Goal: Information Seeking & Learning: Learn about a topic

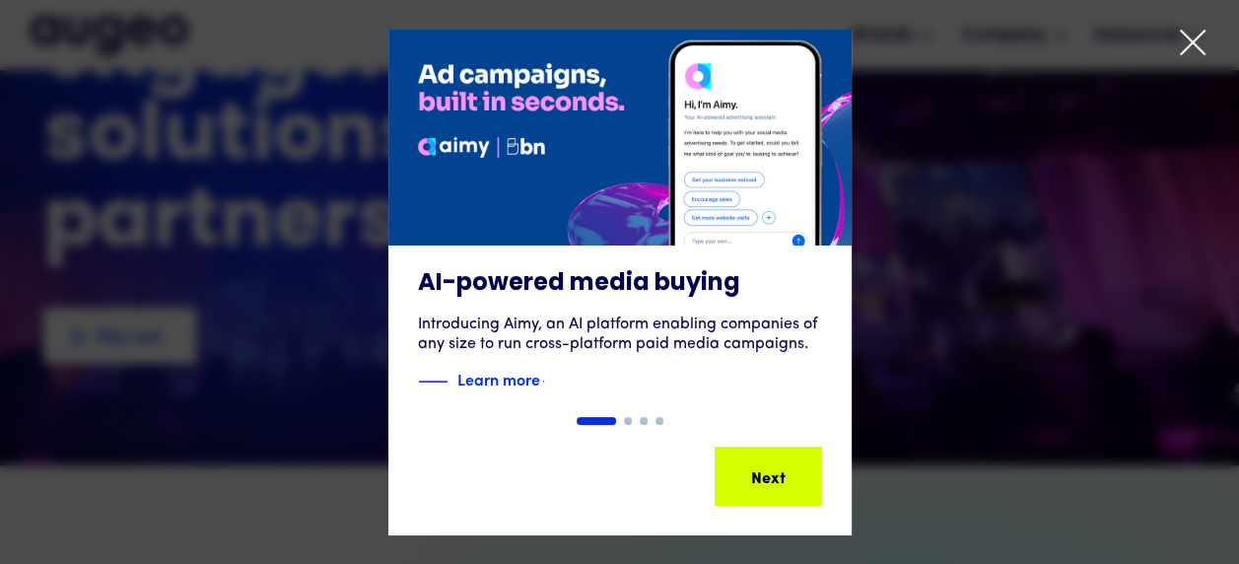
scroll to position [198, 0]
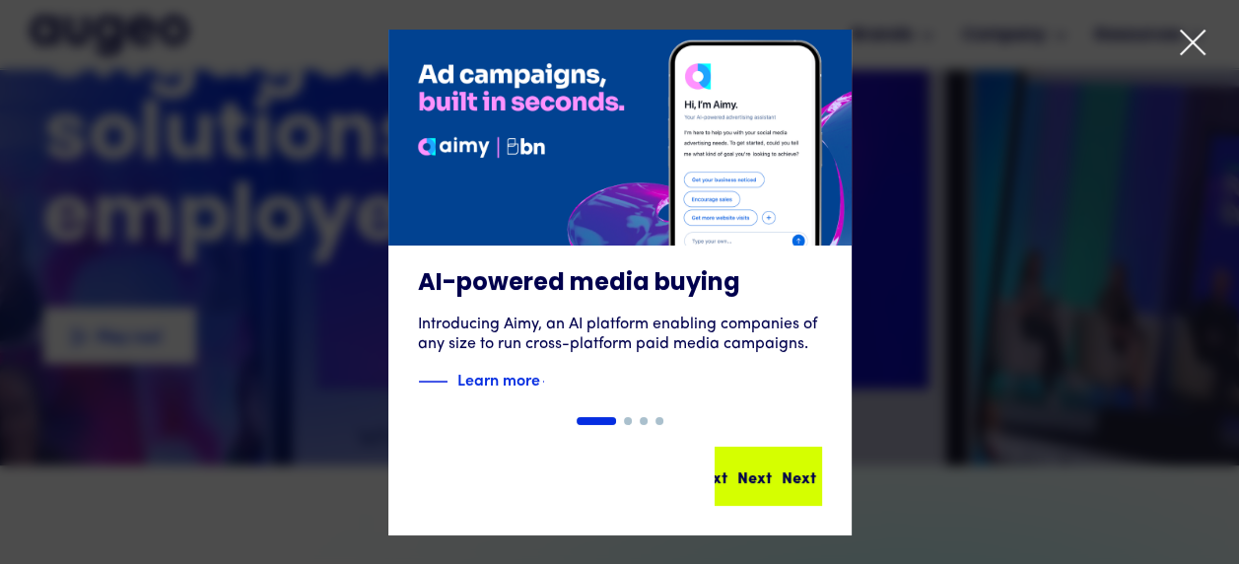
click at [753, 482] on div "Next" at bounding box center [738, 476] width 34 height 24
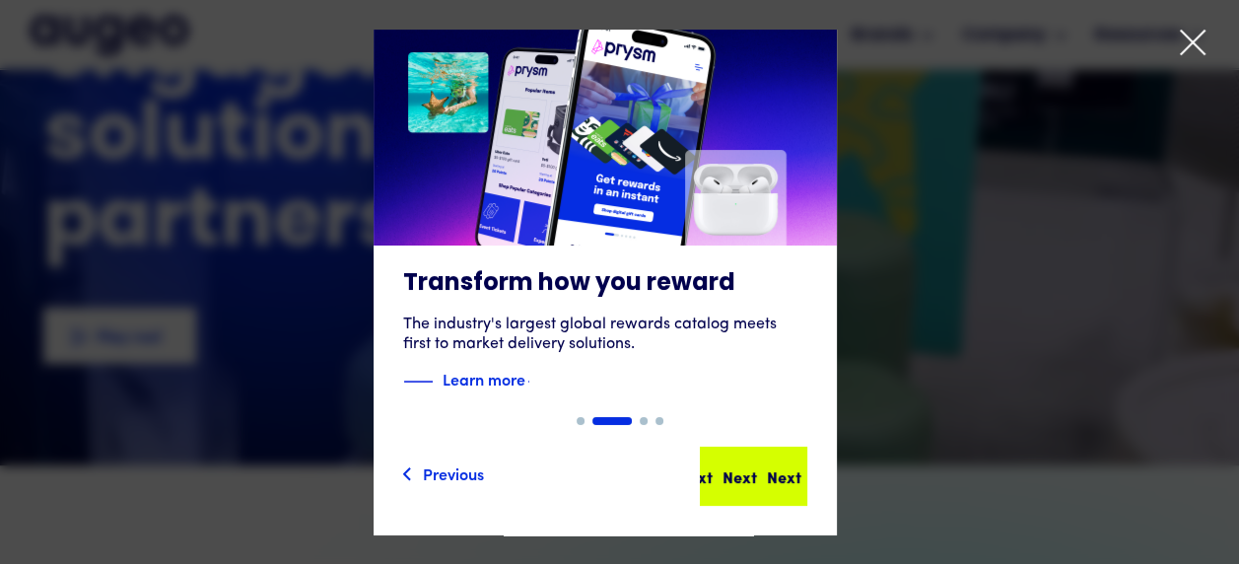
click at [767, 474] on div "Next" at bounding box center [784, 476] width 34 height 24
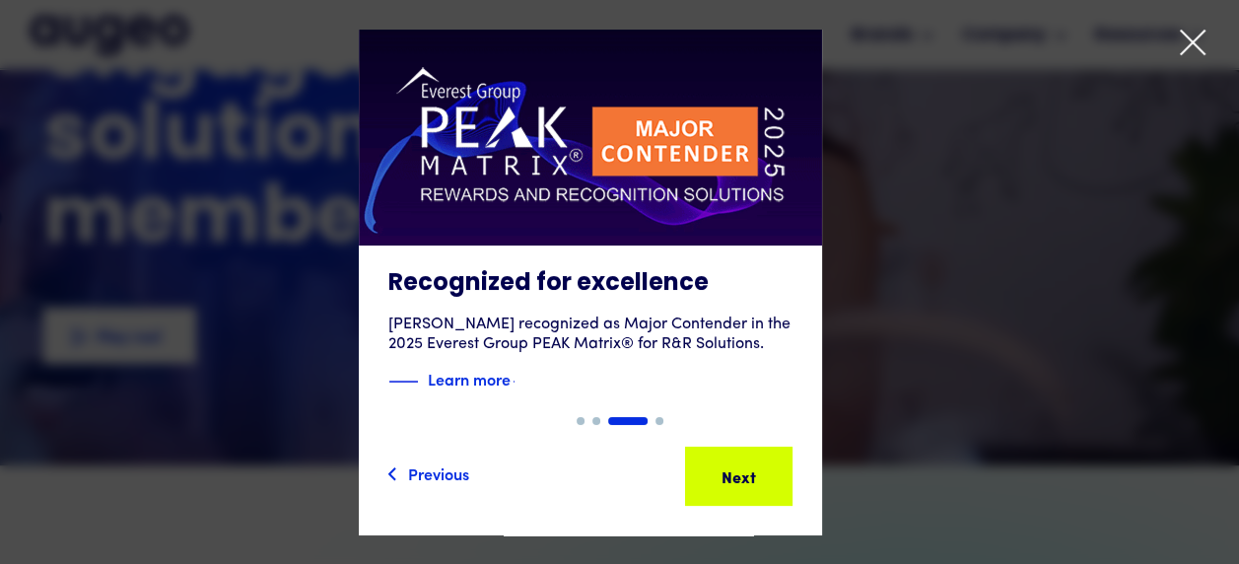
click at [753, 474] on div "Next" at bounding box center [762, 476] width 34 height 24
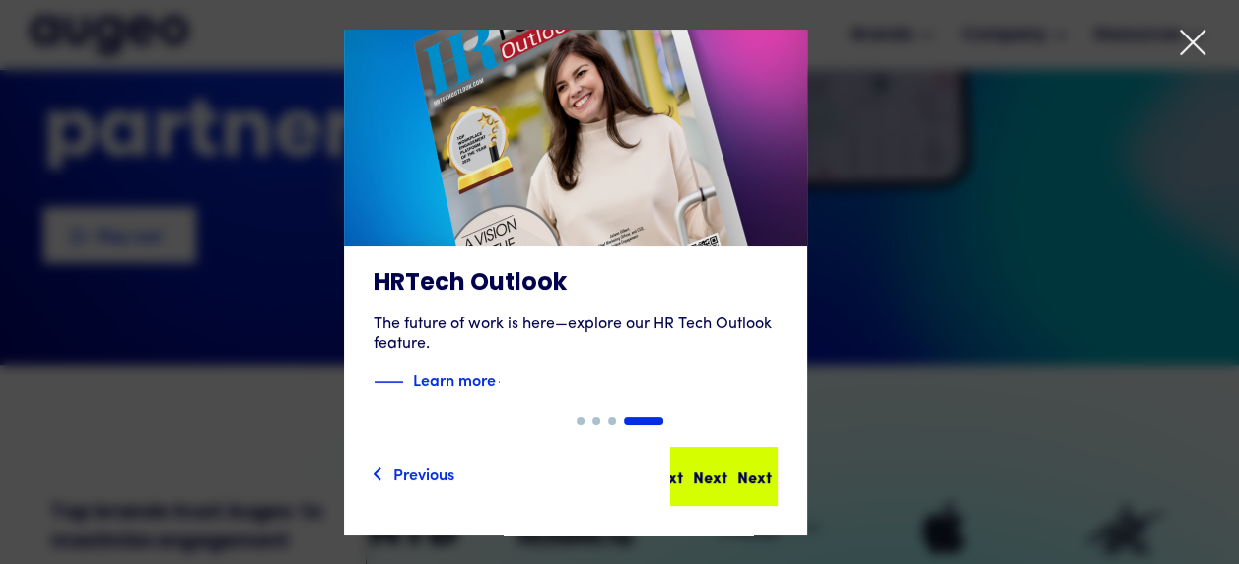
scroll to position [298, 0]
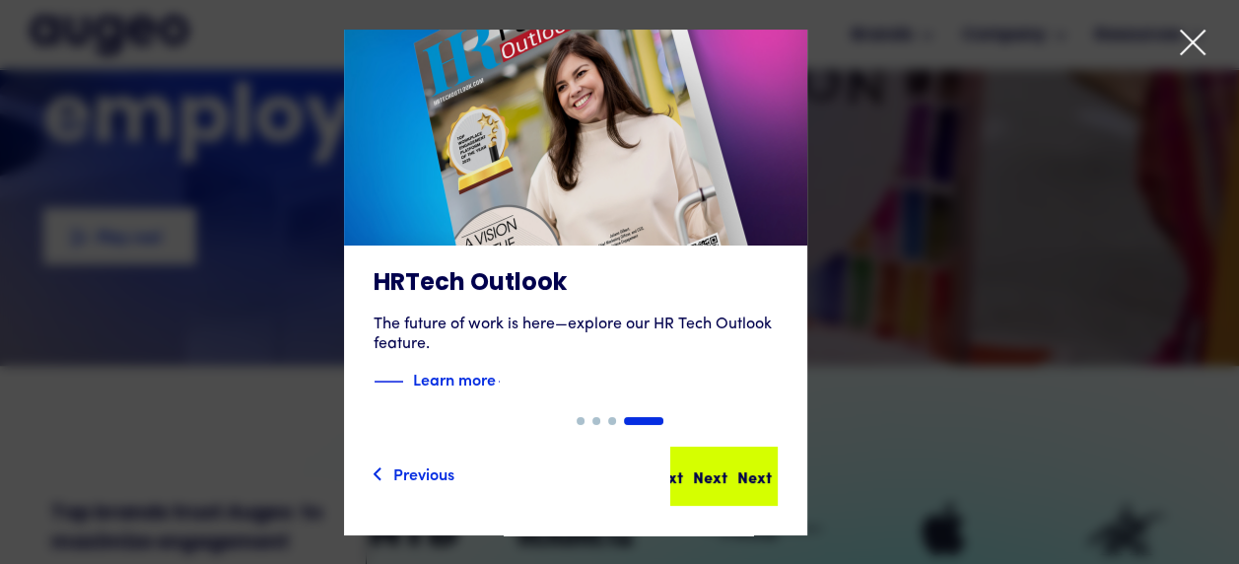
click at [759, 471] on div "Next" at bounding box center [741, 476] width 34 height 24
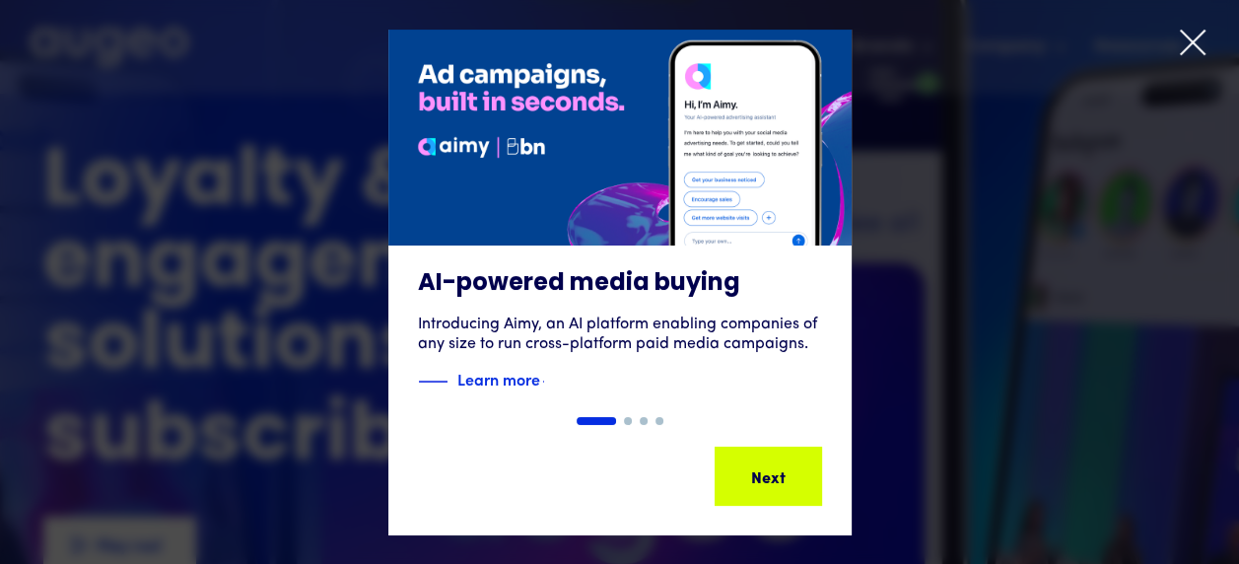
click at [1198, 45] on icon at bounding box center [1193, 43] width 30 height 30
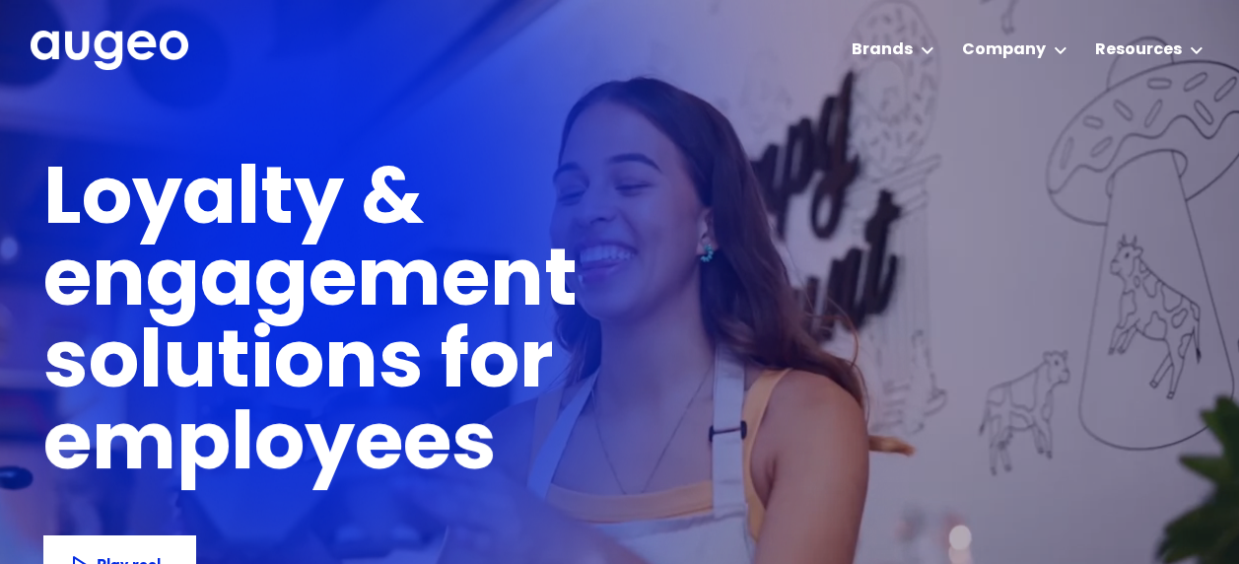
scroll to position [0, 0]
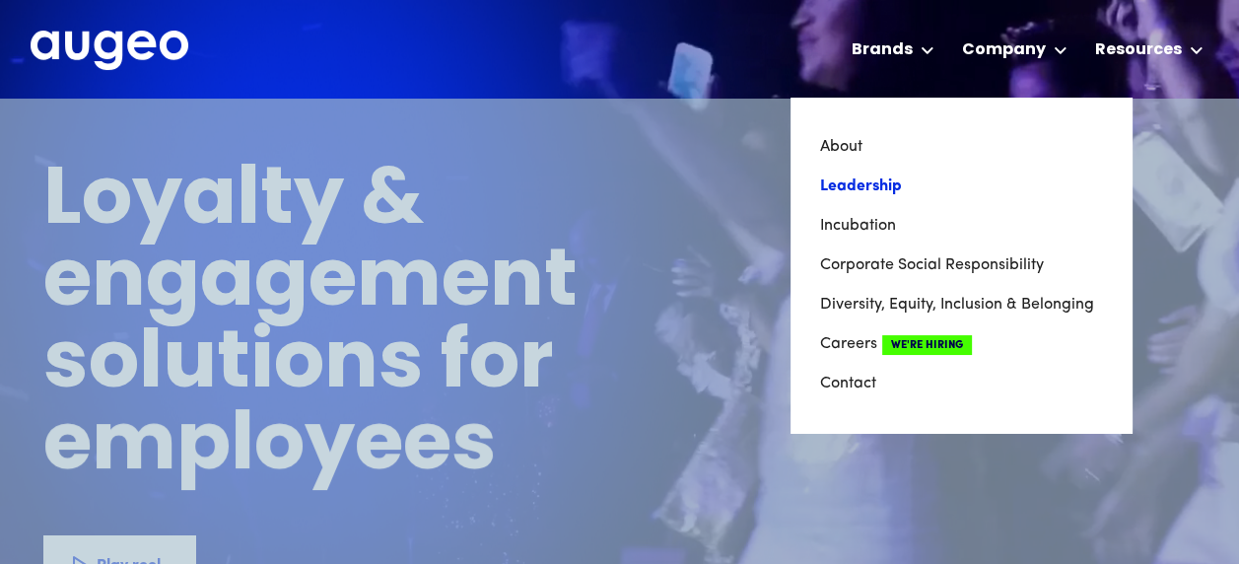
click at [871, 180] on link "Leadership" at bounding box center [961, 186] width 282 height 39
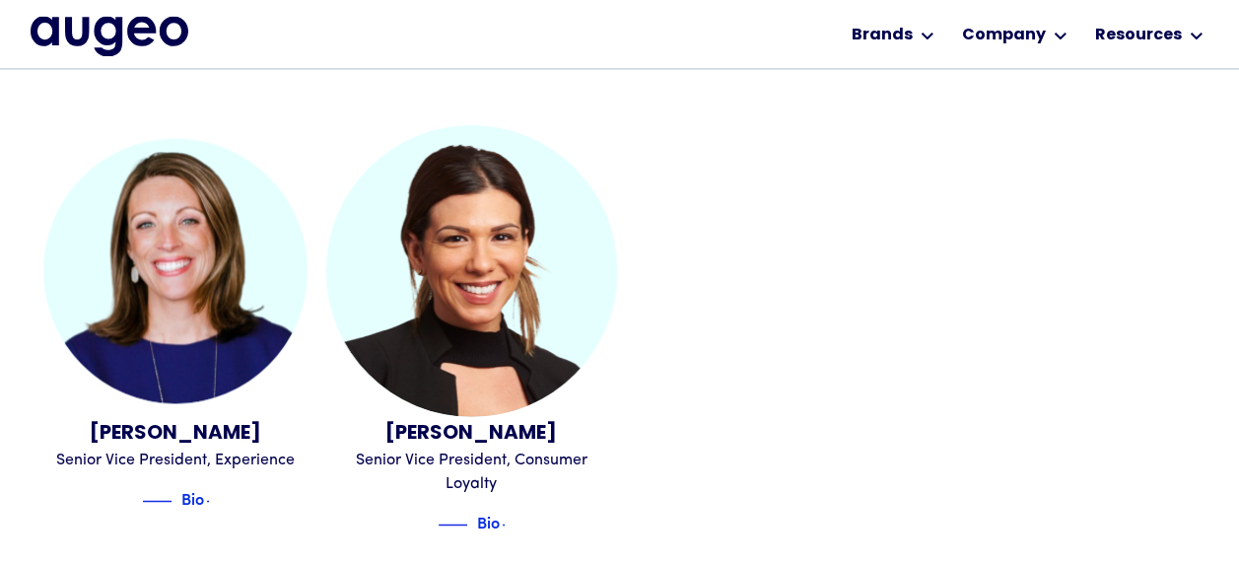
scroll to position [2384, 0]
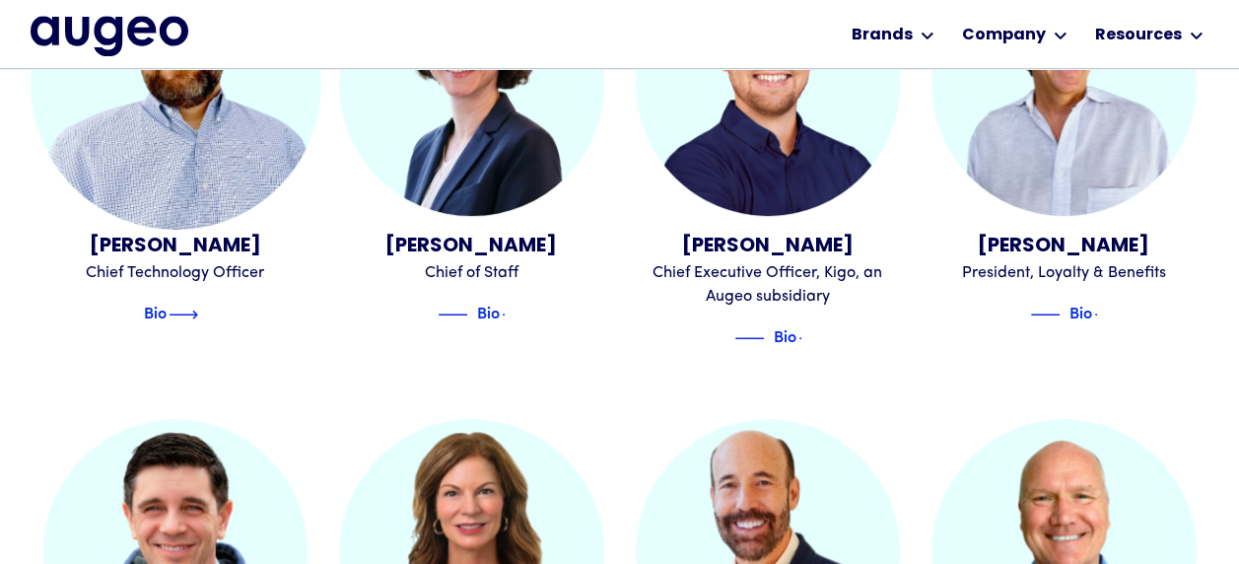
click at [197, 303] on img at bounding box center [184, 315] width 30 height 24
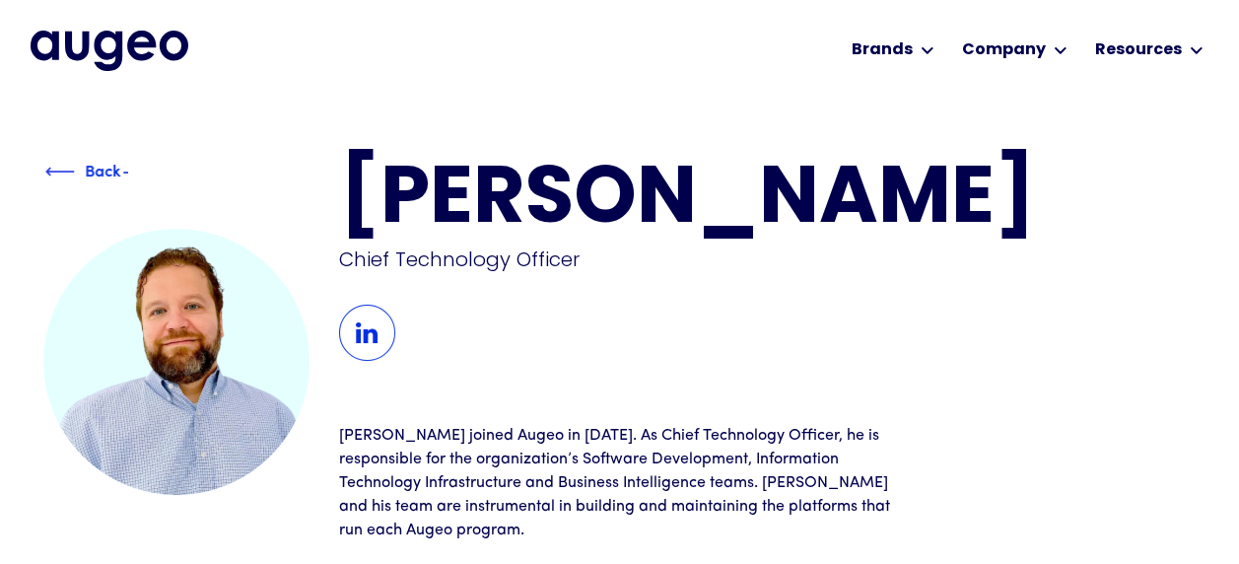
click at [61, 172] on div "Back" at bounding box center [103, 173] width 116 height 24
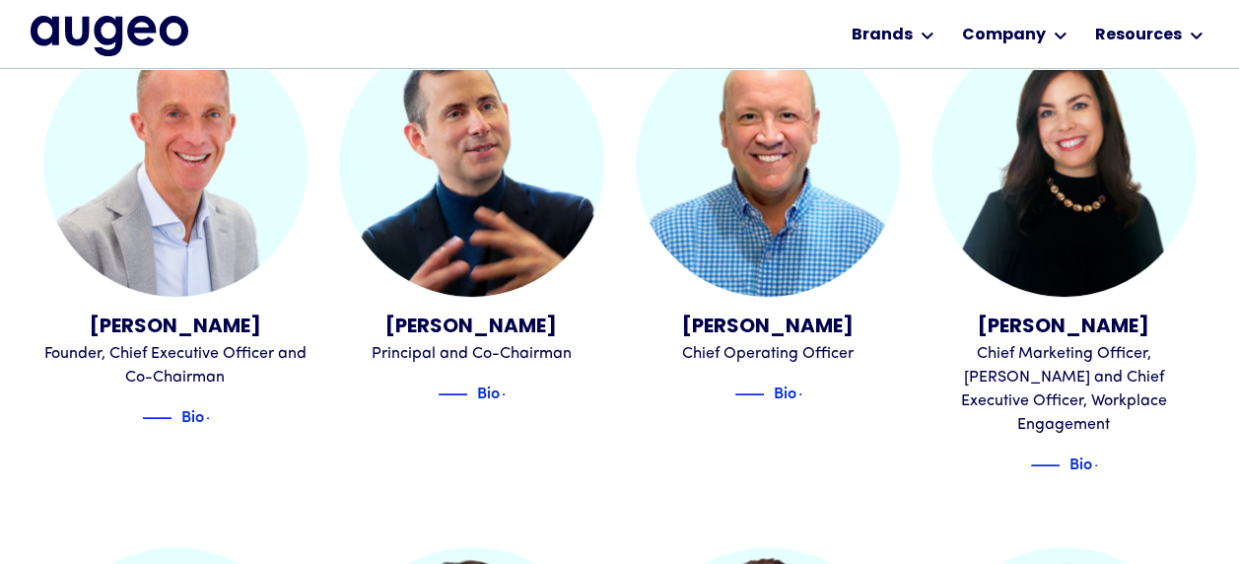
scroll to position [595, 0]
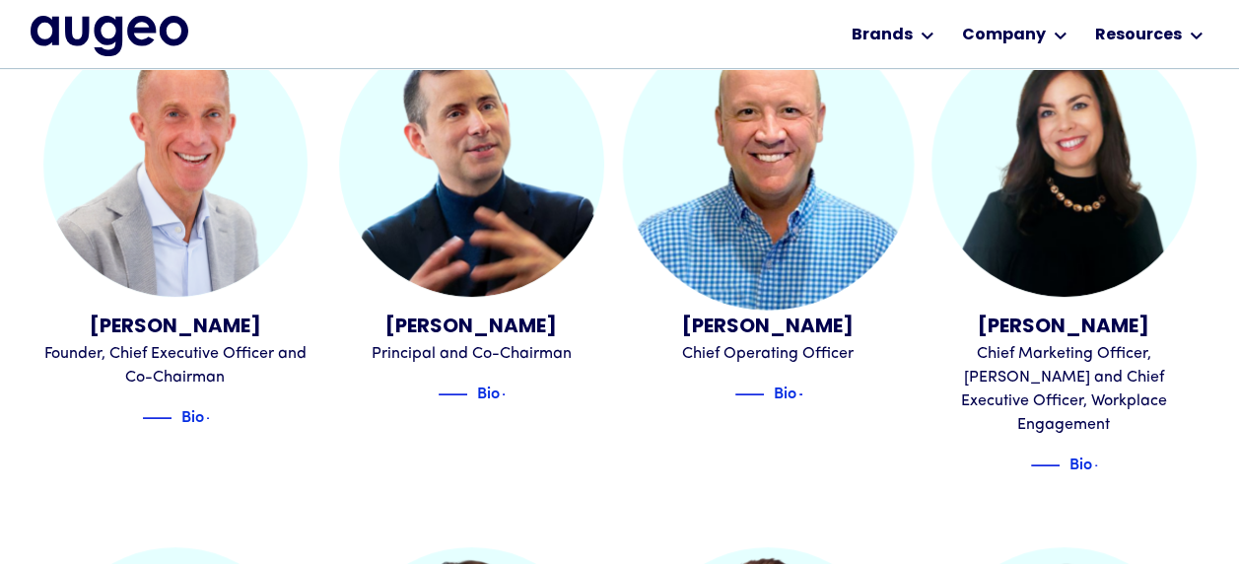
click at [804, 396] on div "Bio" at bounding box center [768, 390] width 265 height 32
